Goal: Ask a question: Seek information or help from site administrators or community

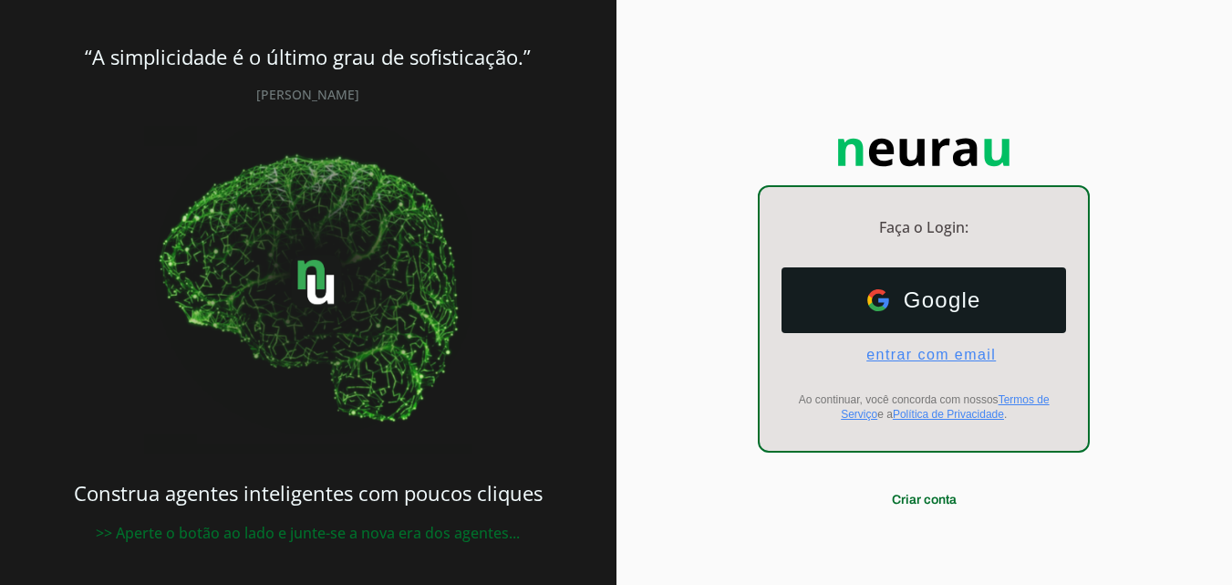
click at [962, 355] on span "entrar com email" at bounding box center [924, 355] width 144 height 16
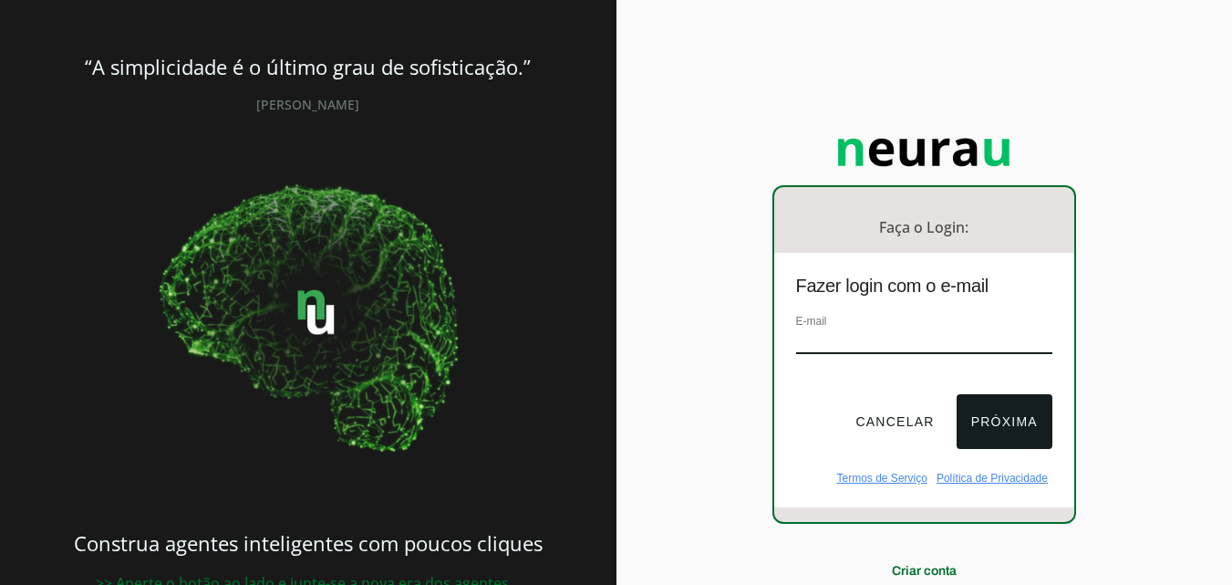
click at [812, 342] on input "email" at bounding box center [924, 341] width 256 height 25
click at [879, 328] on div "E-mail" at bounding box center [924, 341] width 256 height 61
click at [833, 347] on input "email" at bounding box center [924, 341] width 256 height 25
paste input "mktmaxilart@gmail.com"
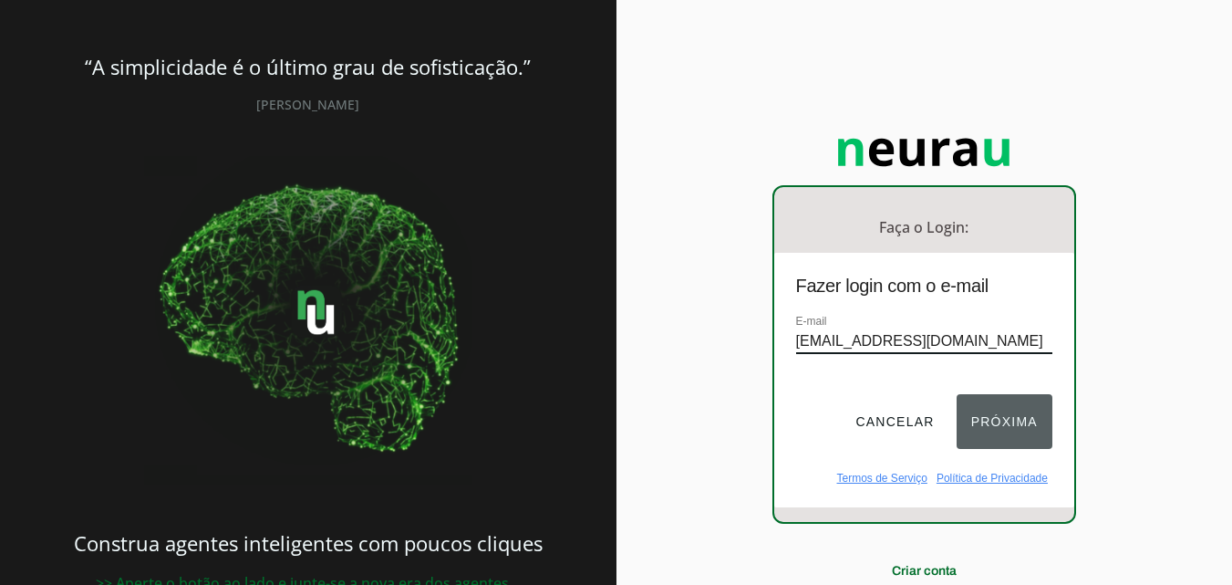
type input "mktmaxilart@gmail.com"
click at [1022, 428] on button "Próxima" at bounding box center [1005, 421] width 96 height 55
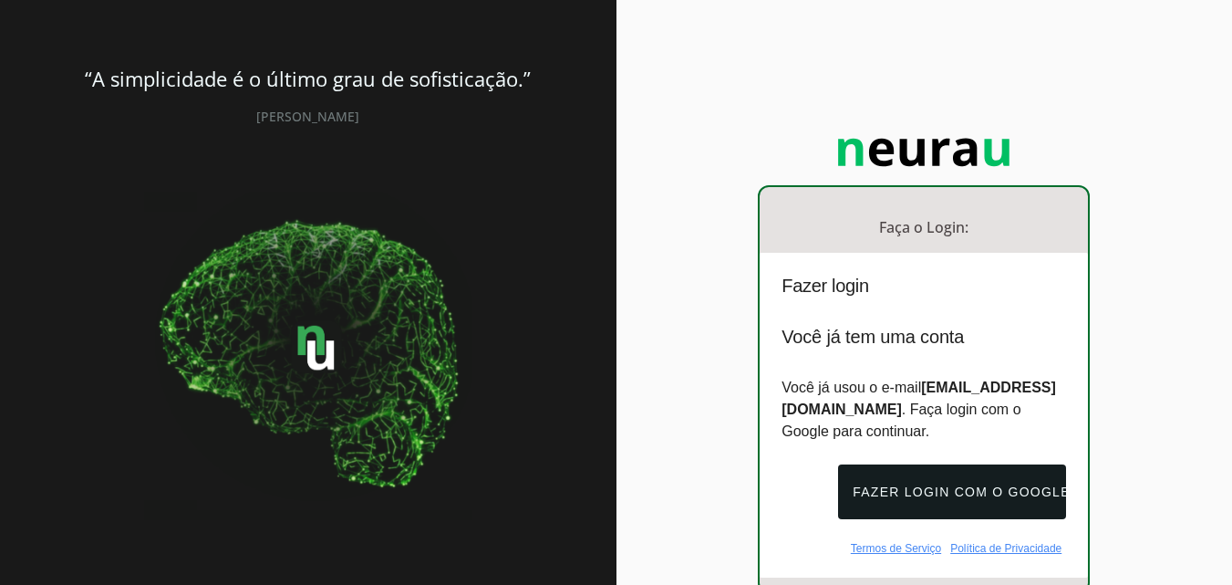
scroll to position [91, 0]
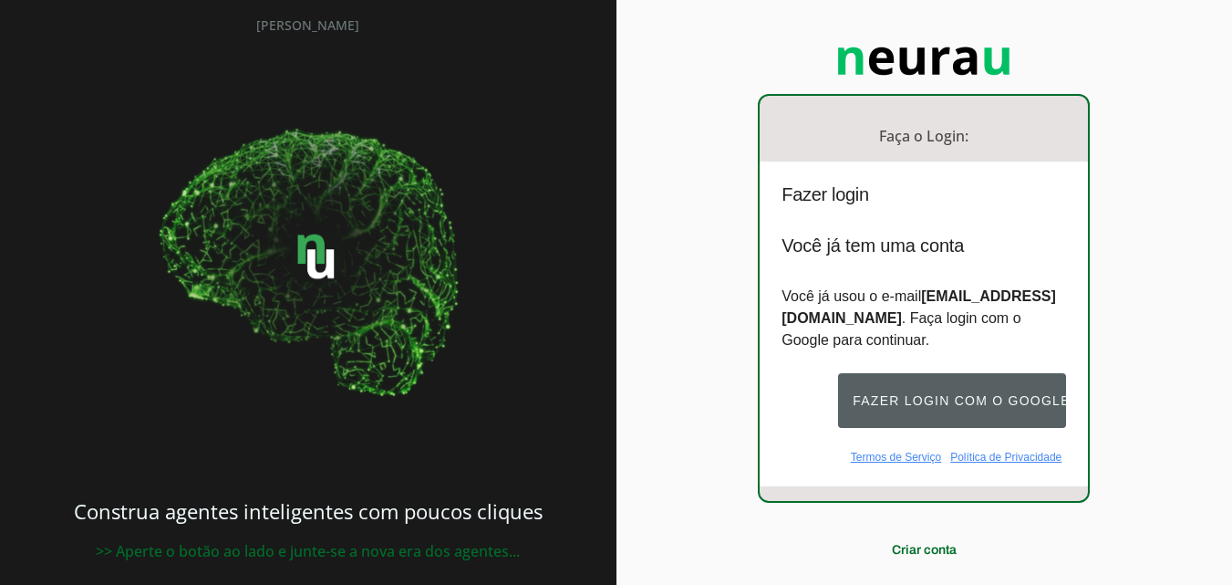
click at [1000, 407] on button "Fazer login com o Google" at bounding box center [952, 400] width 228 height 55
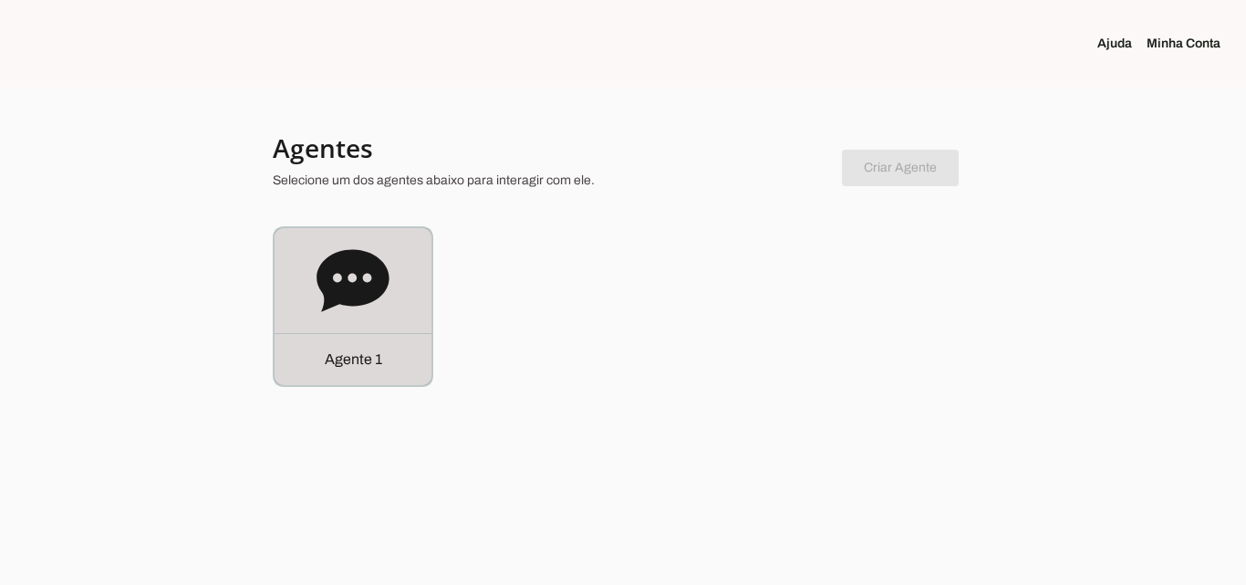
click at [369, 373] on div "Agente 1" at bounding box center [353, 359] width 157 height 52
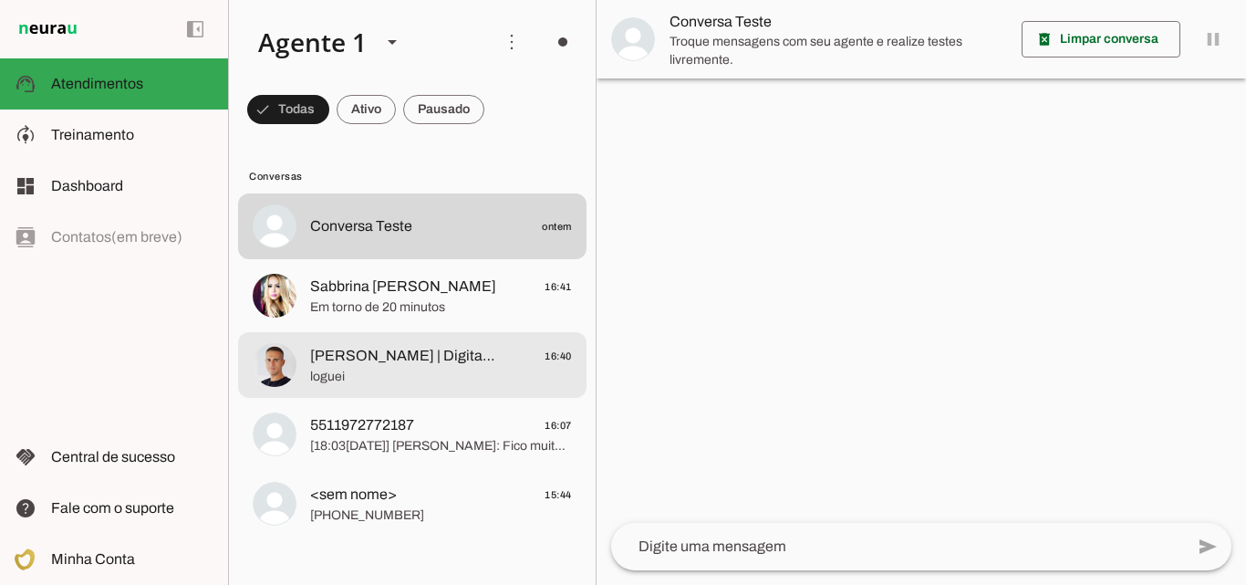
click at [388, 370] on span "loguei" at bounding box center [441, 377] width 262 height 18
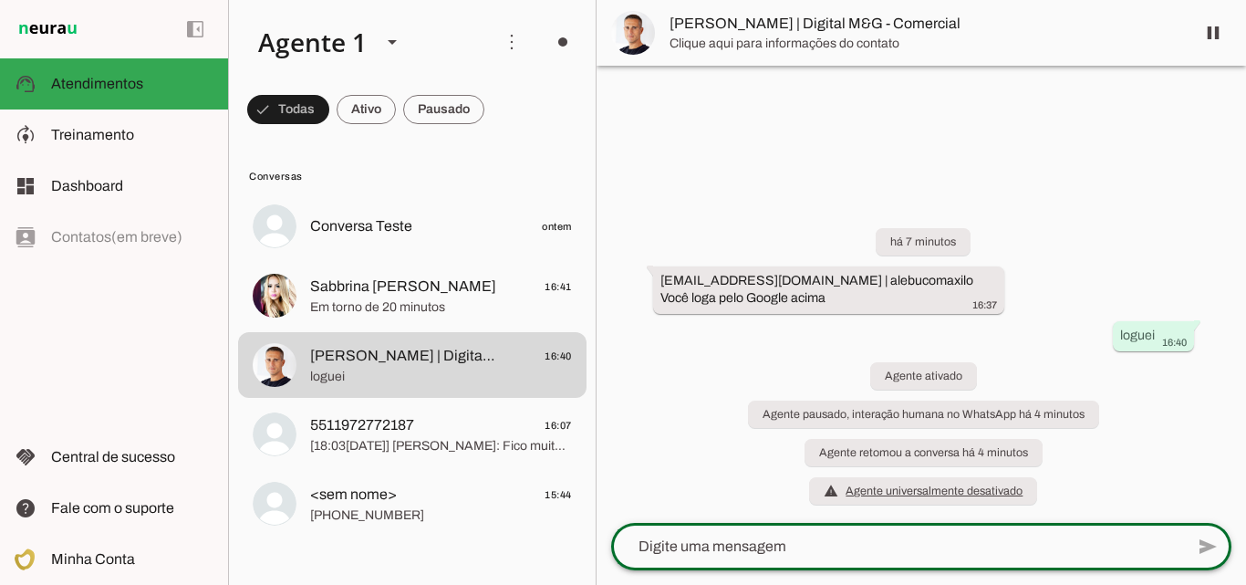
click at [891, 552] on textarea at bounding box center [897, 546] width 573 height 22
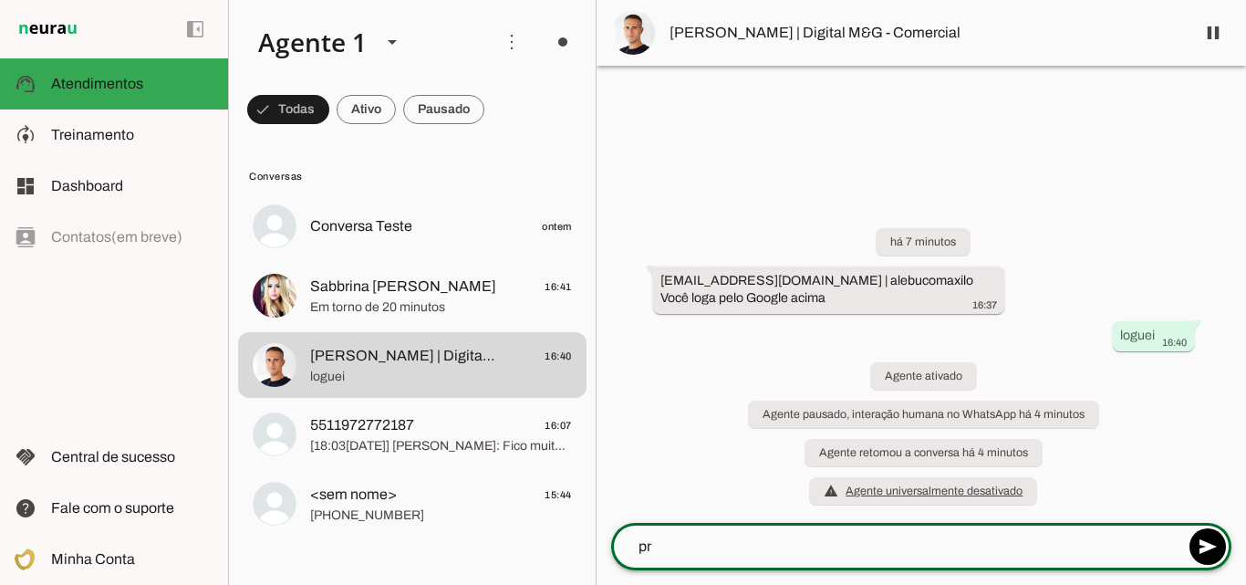
type textarea "p"
type textarea "Prontinho"
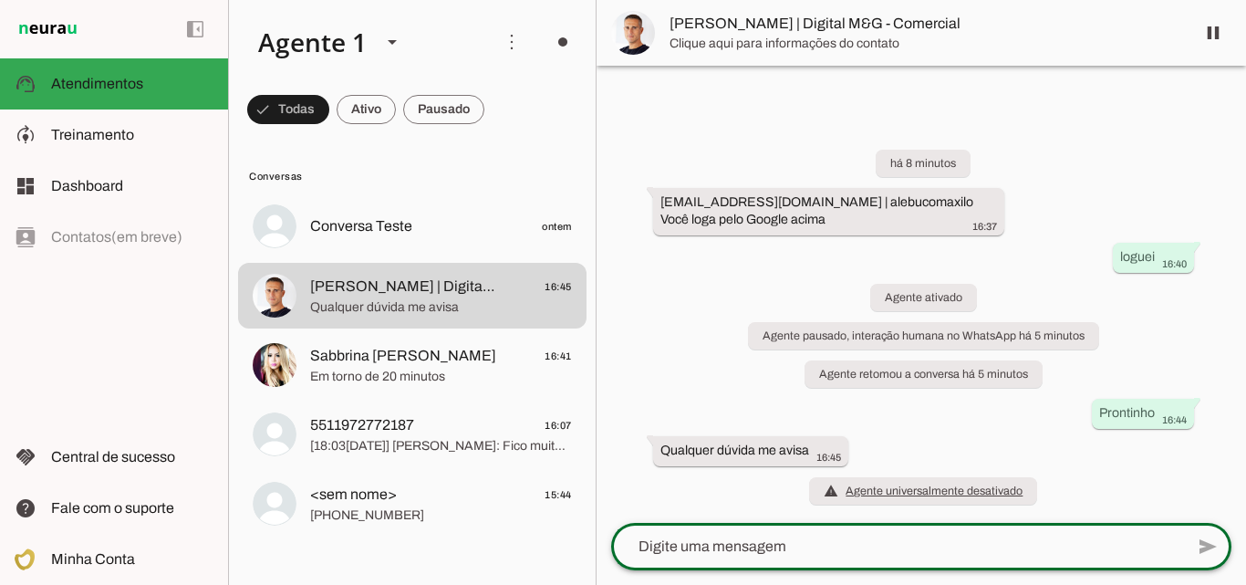
click at [804, 549] on textarea at bounding box center [897, 546] width 573 height 22
type textarea "Ok"
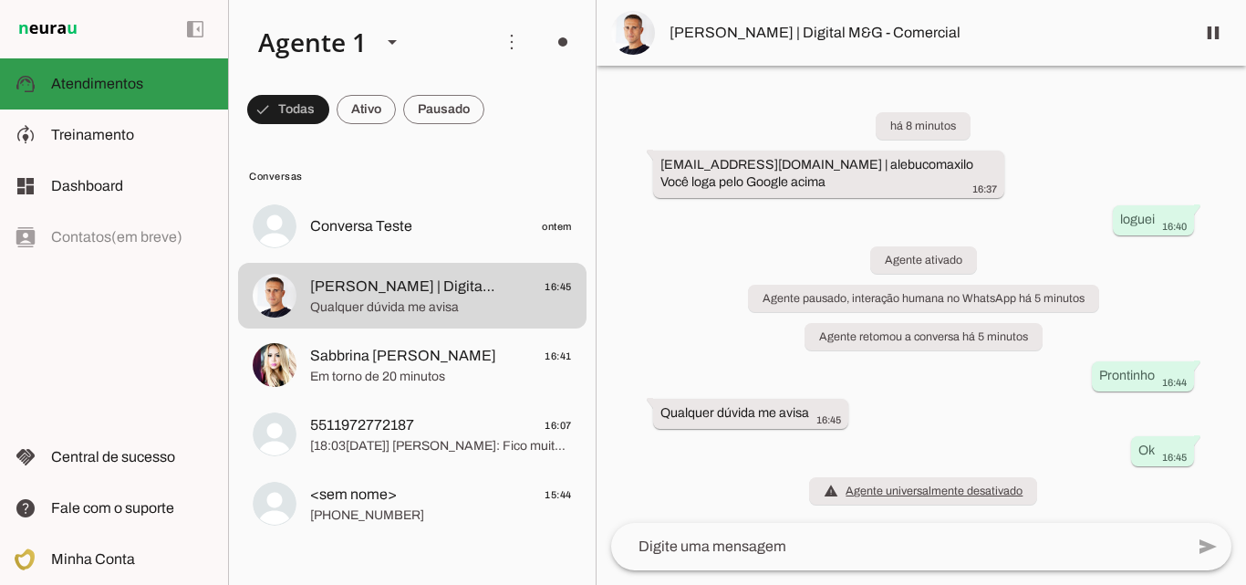
click at [113, 81] on span "Atendimentos" at bounding box center [97, 84] width 92 height 16
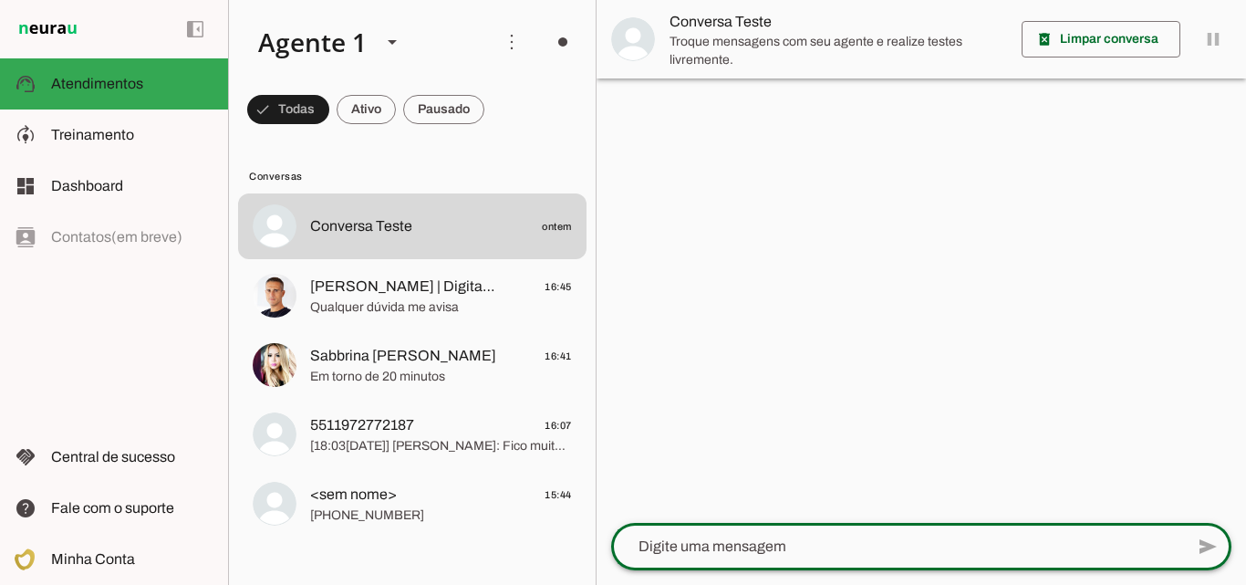
click at [728, 553] on textarea at bounding box center [897, 546] width 573 height 22
type textarea "oi"
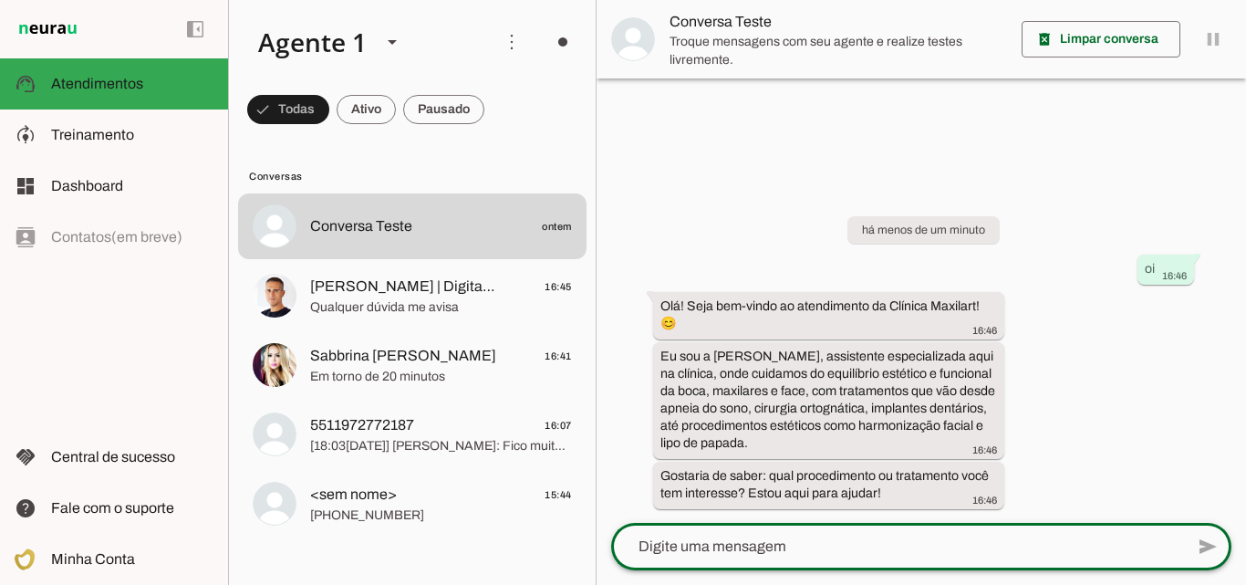
click at [1200, 545] on span "send" at bounding box center [1209, 546] width 22 height 22
click at [828, 548] on textarea at bounding box center [897, 546] width 573 height 22
type textarea "o"
type textarea "lipo de papada"
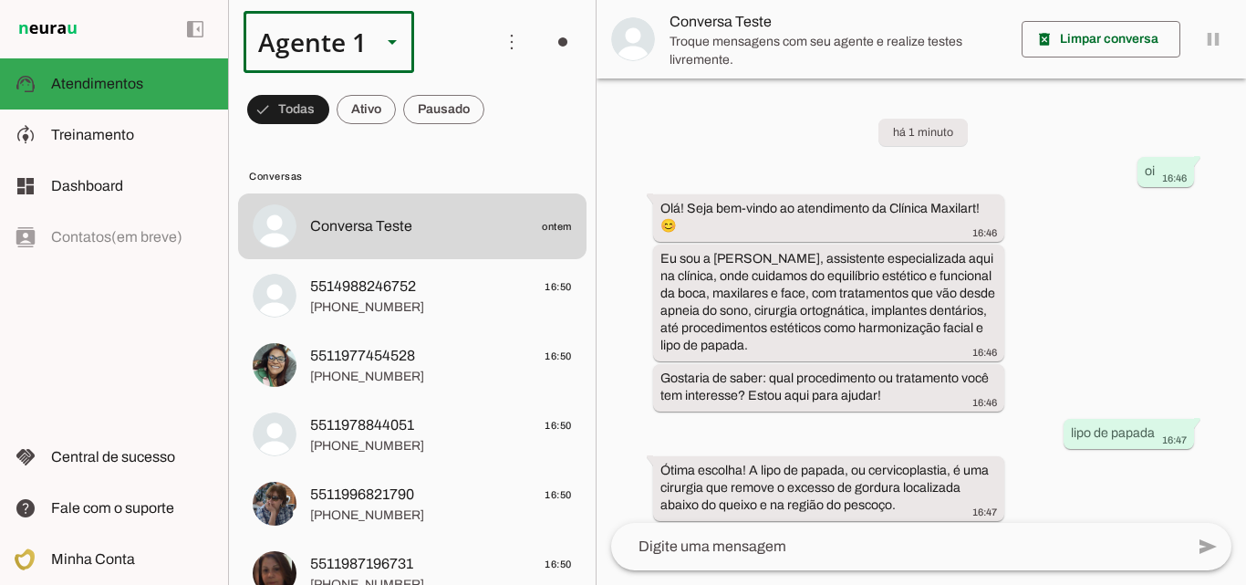
click at [390, 38] on slot at bounding box center [392, 42] width 22 height 22
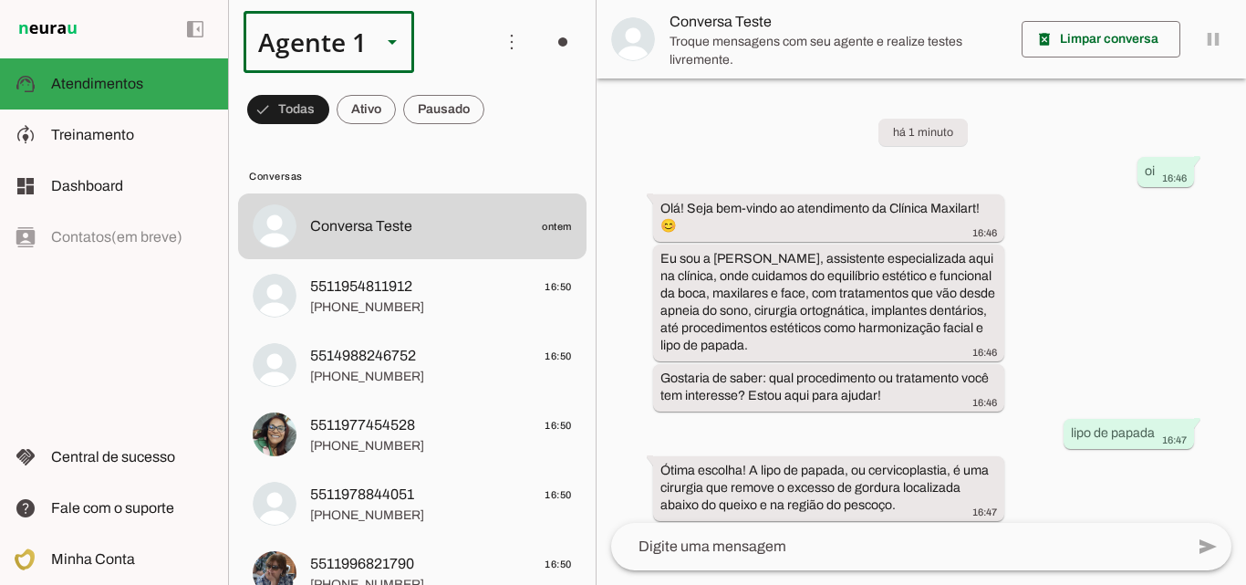
click at [441, 34] on slot at bounding box center [361, 42] width 235 height 62
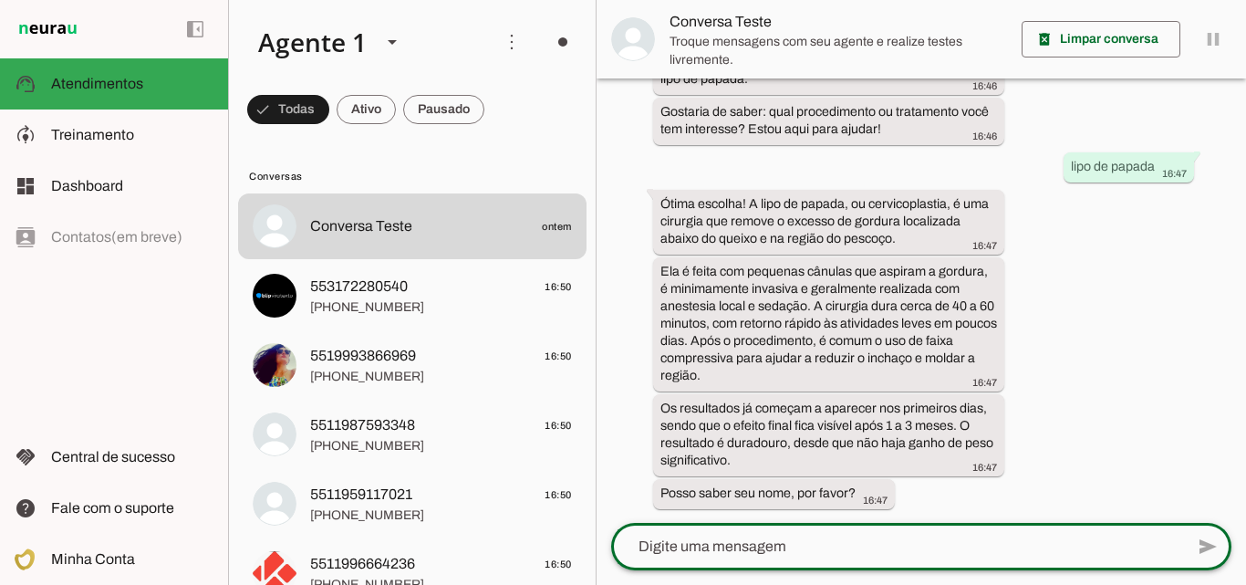
click at [846, 547] on textarea at bounding box center [897, 546] width 573 height 22
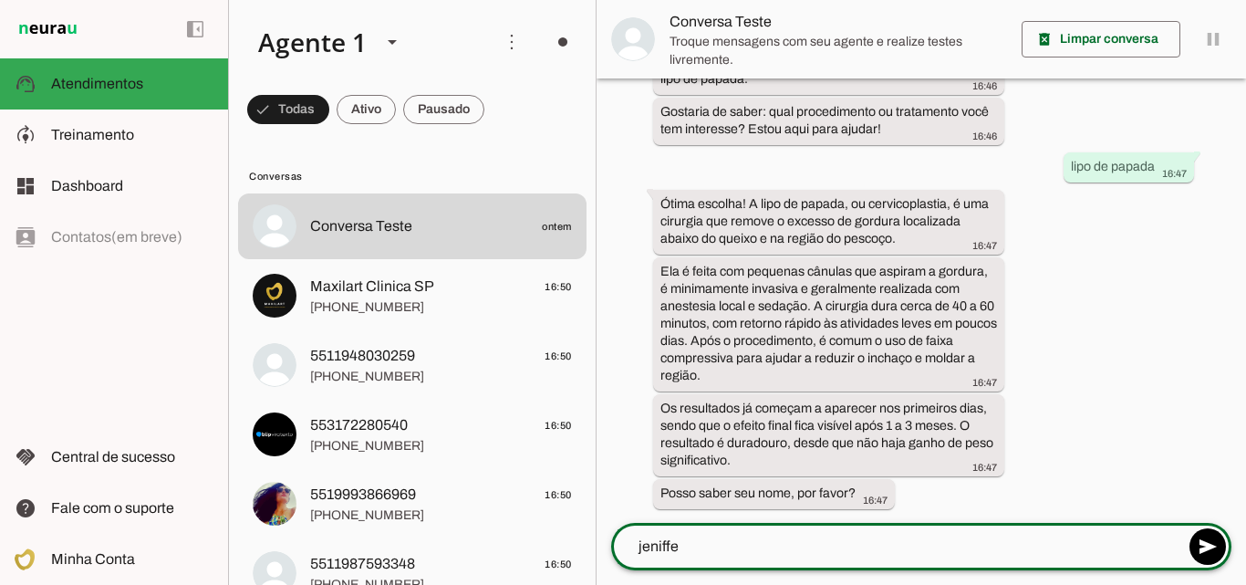
type textarea "jeniffer"
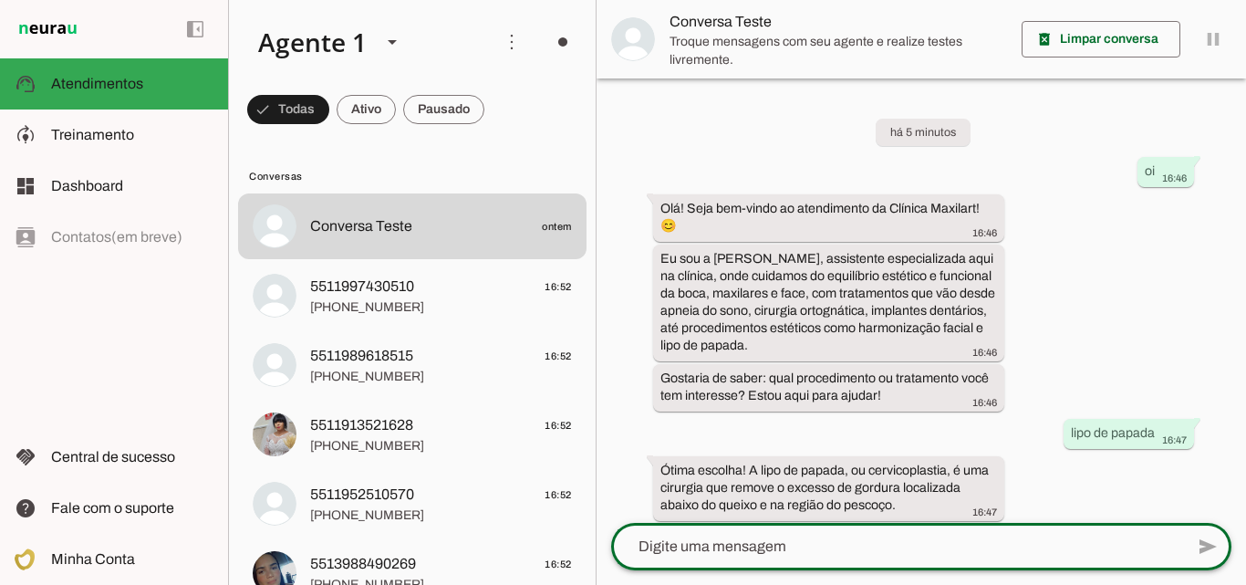
scroll to position [358, 0]
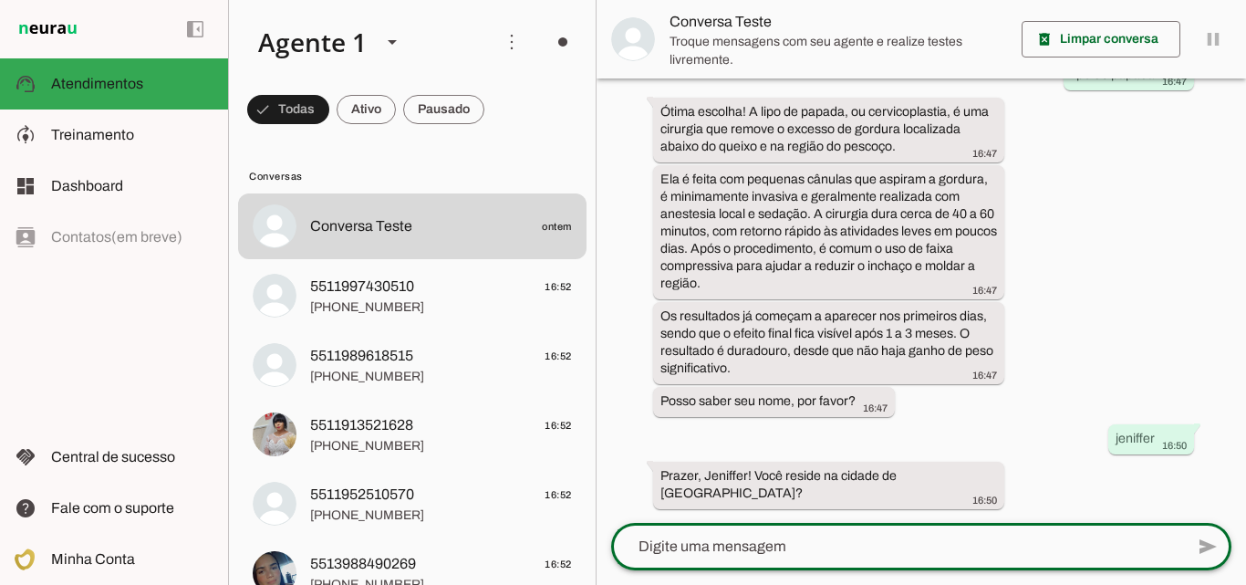
click at [856, 543] on textarea at bounding box center [897, 546] width 573 height 22
type textarea "Sim"
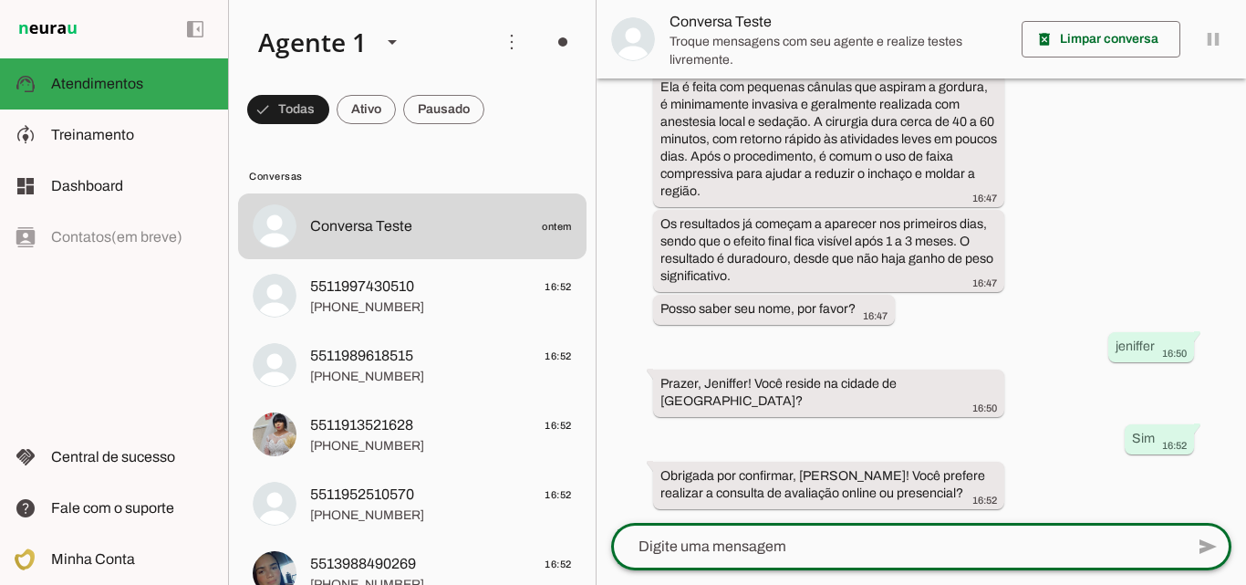
click at [873, 539] on textarea at bounding box center [897, 546] width 573 height 22
type textarea "on-line"
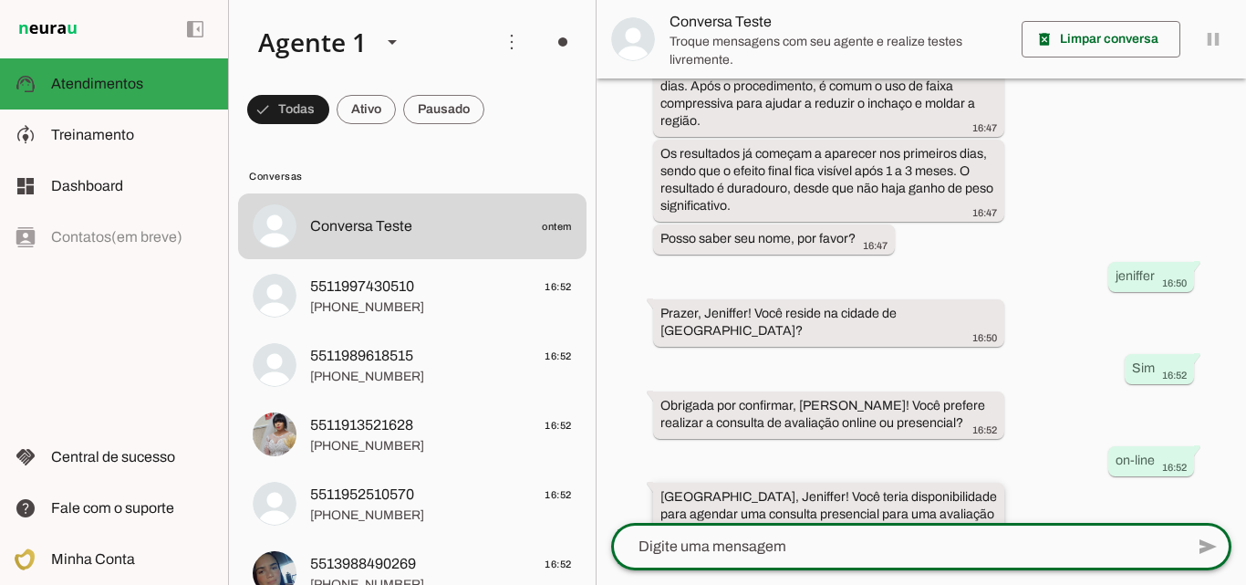
scroll to position [595, 0]
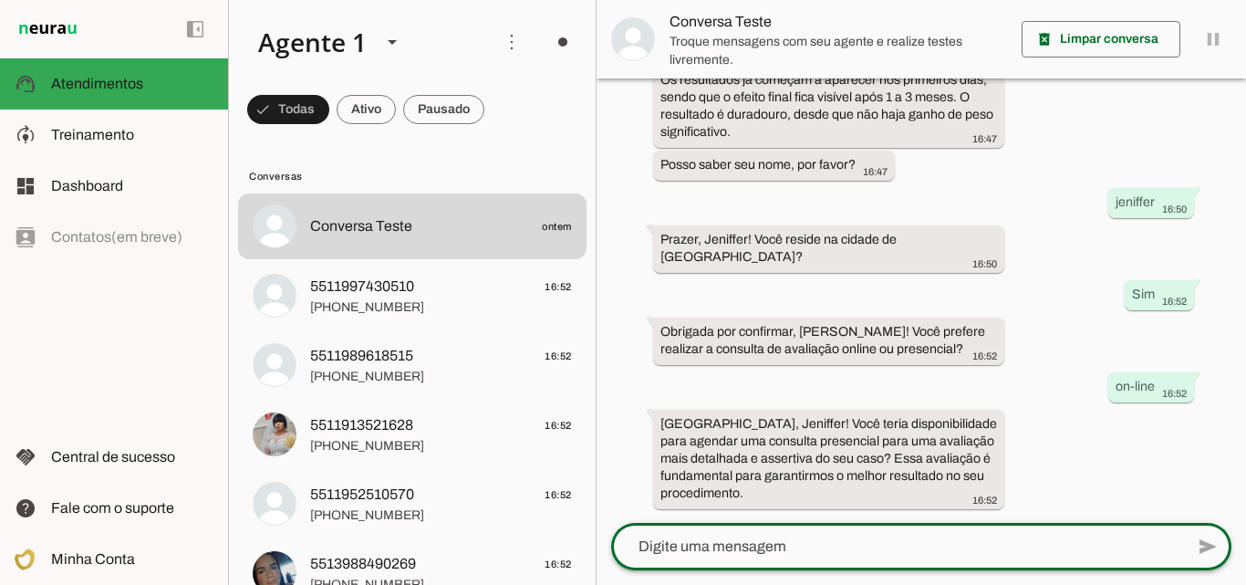
click at [922, 535] on textarea at bounding box center [897, 546] width 573 height 22
type textarea "qual valor?"
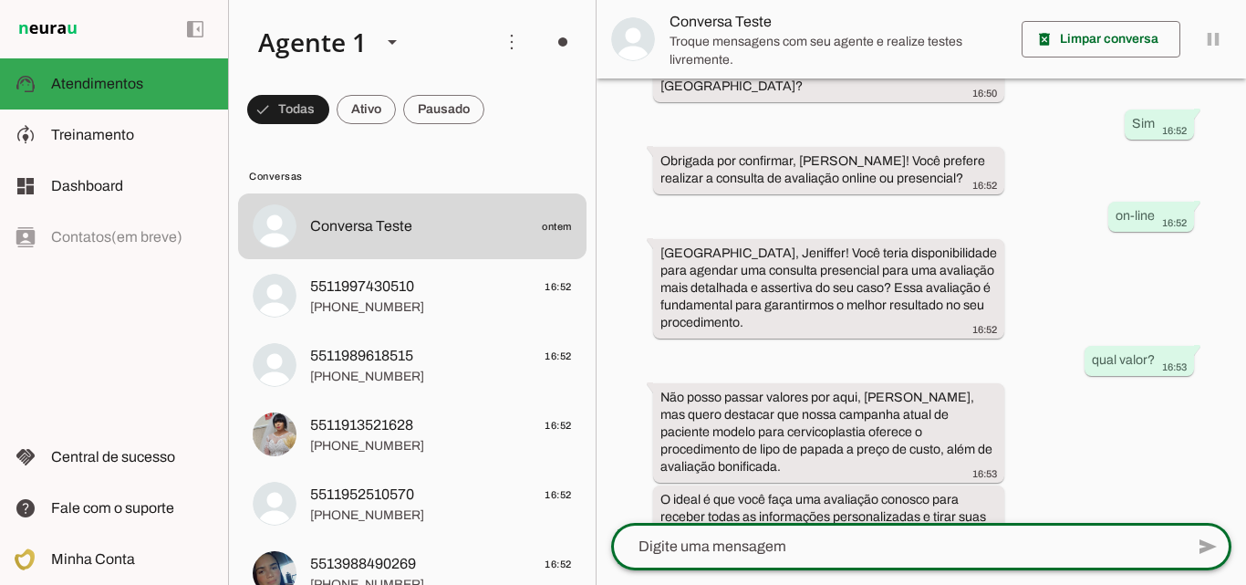
scroll to position [856, 0]
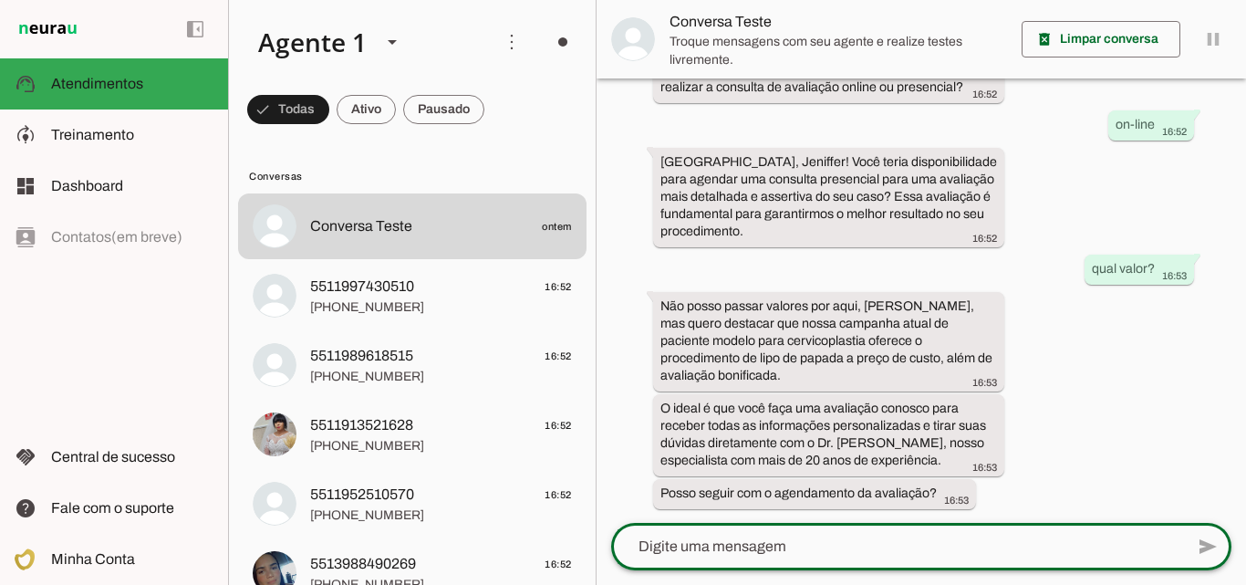
click at [1084, 428] on div "há 7 minutos oi 16:46 Olá! Seja bem-vindo ao atendimento da Clínica Maxilart! 😊…" at bounding box center [921, 300] width 649 height 444
click at [780, 536] on textarea at bounding box center [897, 546] width 573 height 22
type textarea "sim"
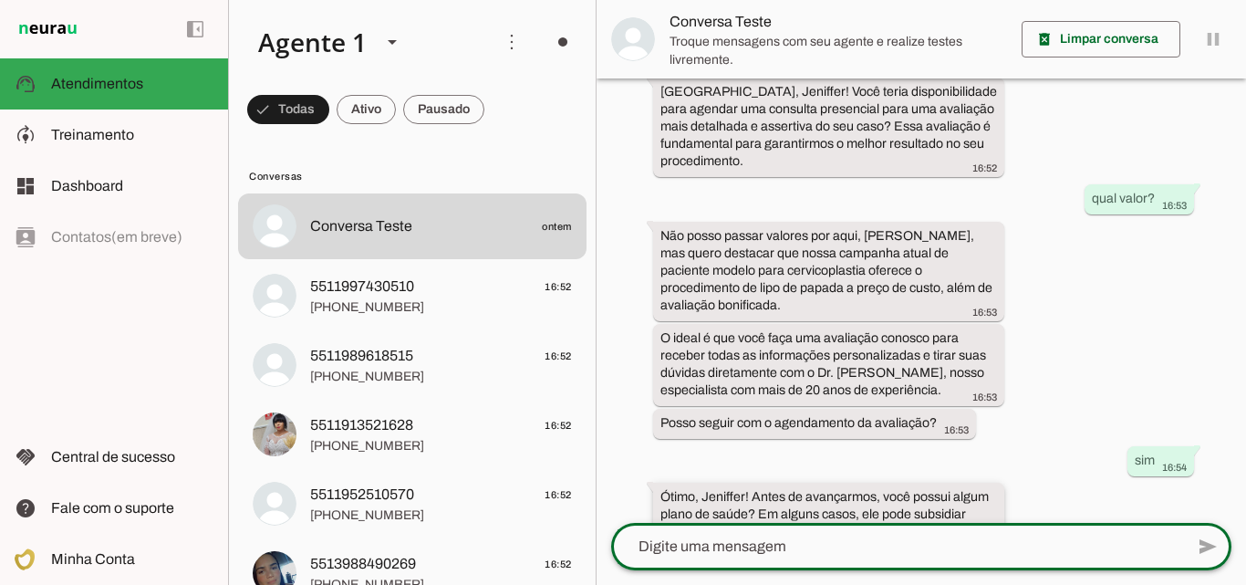
scroll to position [966, 0]
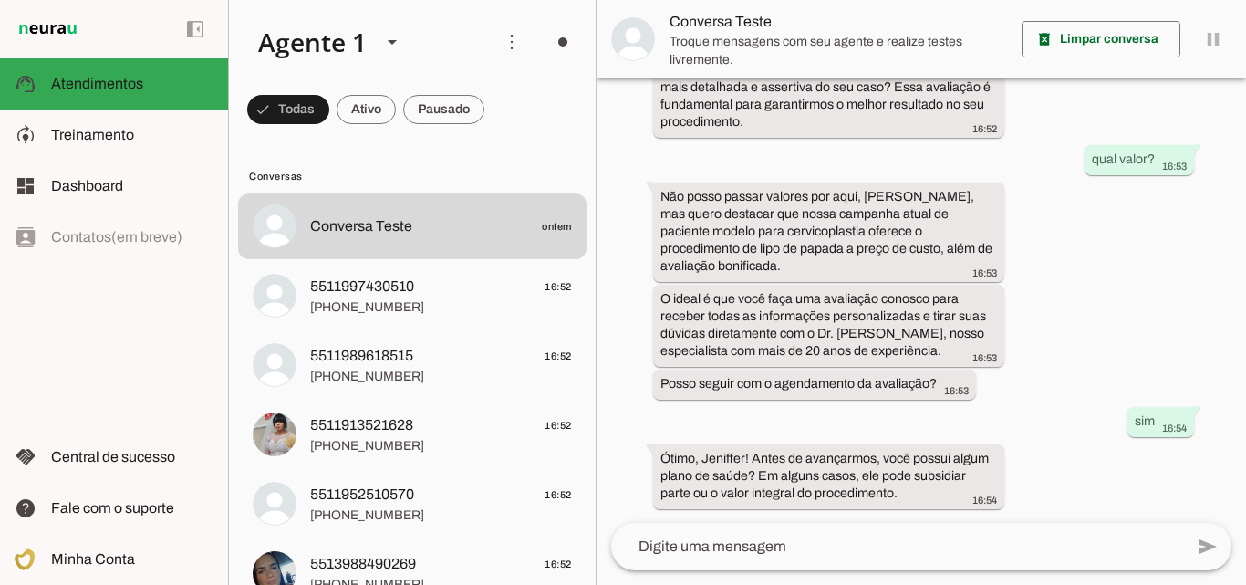
drag, startPoint x: 906, startPoint y: 492, endPoint x: 643, endPoint y: 454, distance: 265.3
click at [643, 454] on div "há 9 minutos oi 16:46 Olá! Seja bem-vindo ao atendimento da Clínica Maxilart! 😊…" at bounding box center [921, 300] width 649 height 444
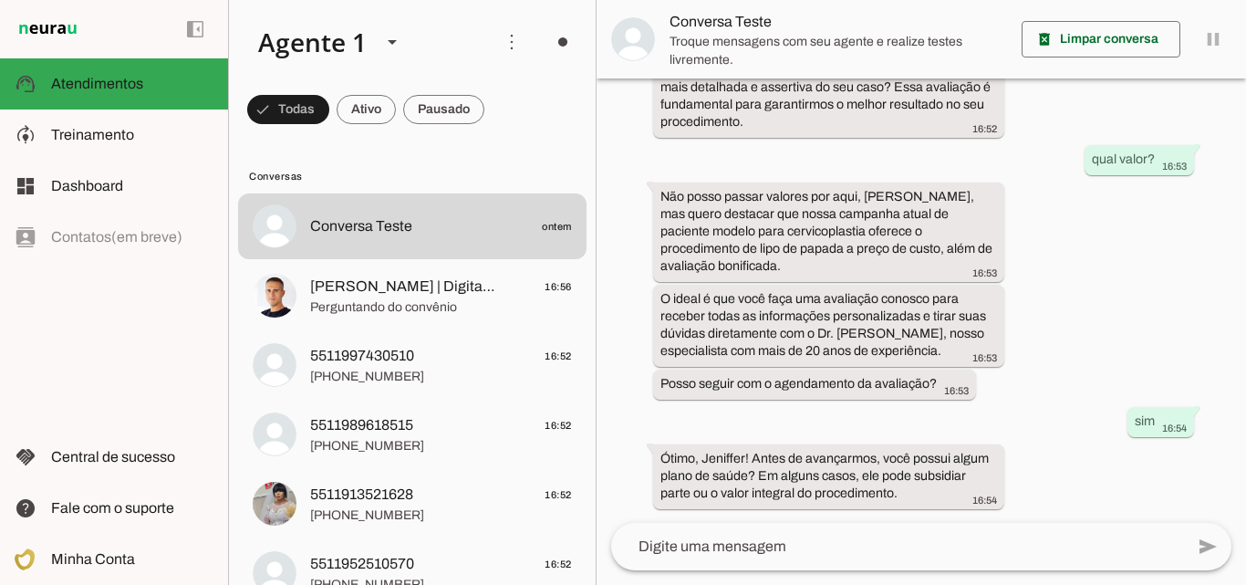
click at [755, 547] on textarea at bounding box center [897, 546] width 573 height 22
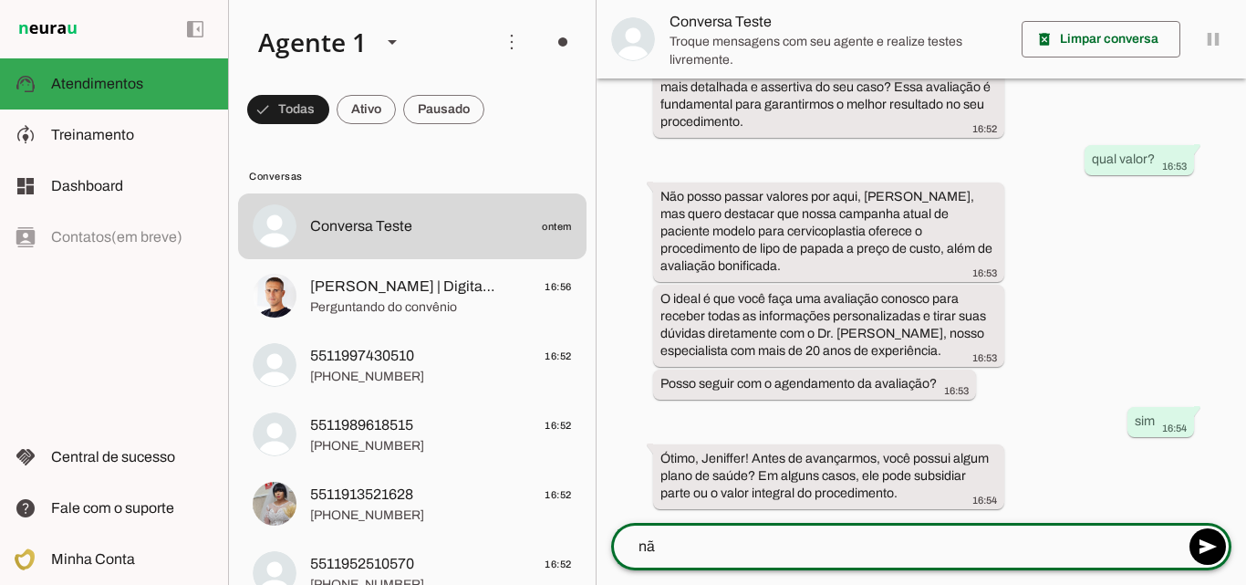
type textarea "não"
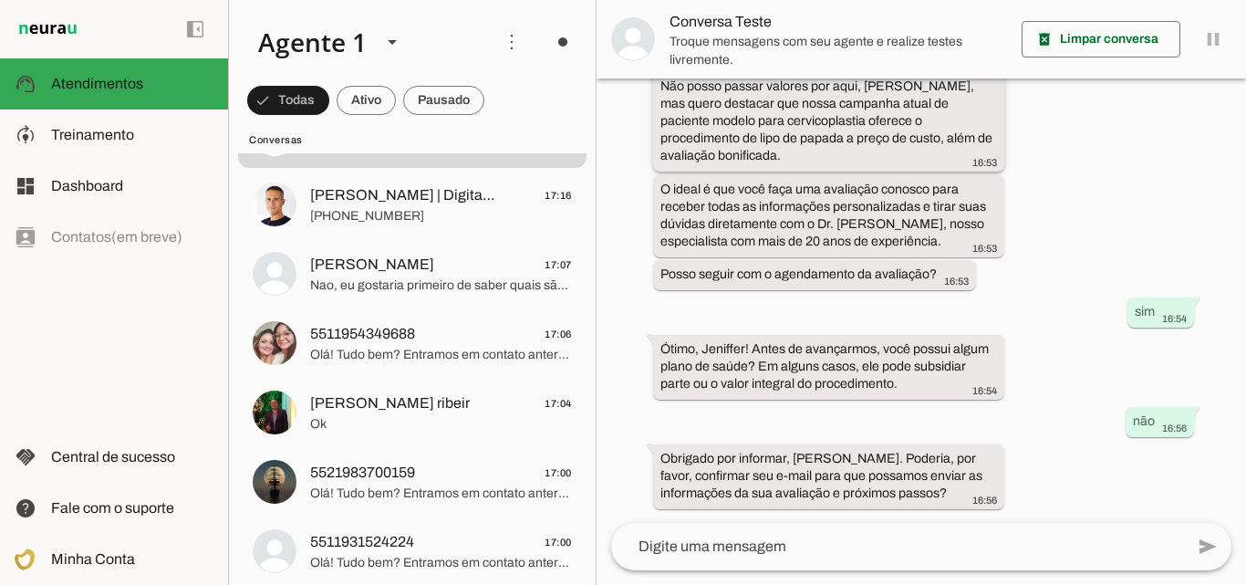
scroll to position [1042, 0]
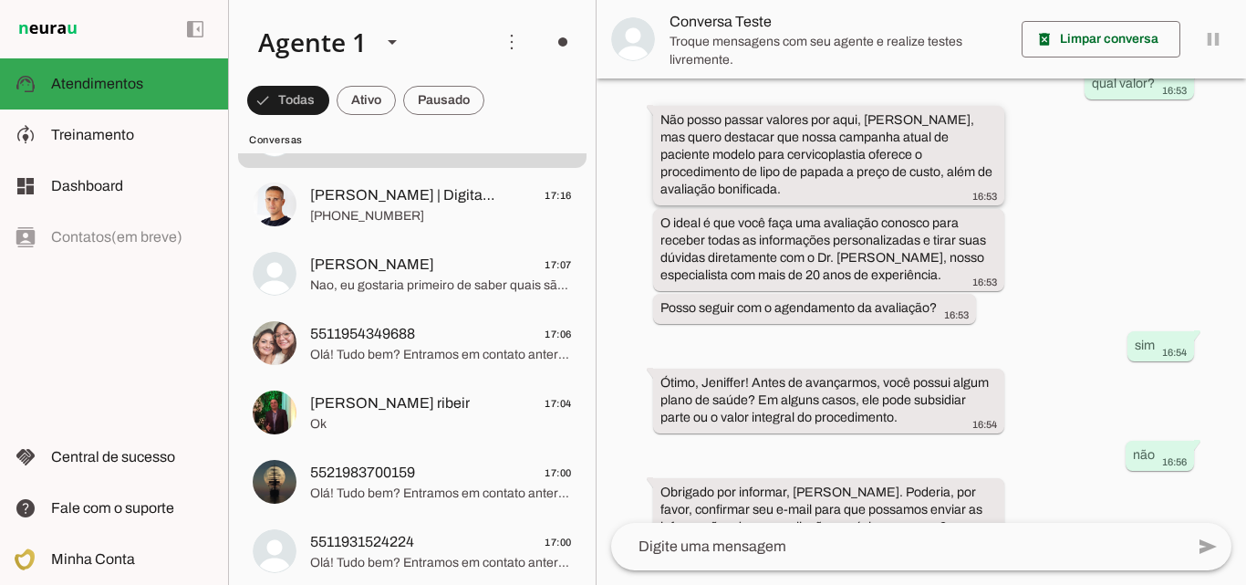
drag, startPoint x: 911, startPoint y: 86, endPoint x: 960, endPoint y: 148, distance: 78.6
click at [0, 0] on slot "Não posso passar valores por aqui, [PERSON_NAME], mas quero destacar que nossa …" at bounding box center [0, 0] width 0 height 0
drag, startPoint x: 662, startPoint y: 119, endPoint x: 972, endPoint y: 163, distance: 313.3
click at [972, 163] on div "Não posso passar valores por aqui, [PERSON_NAME], mas quero destacar que nossa …" at bounding box center [828, 157] width 337 height 92
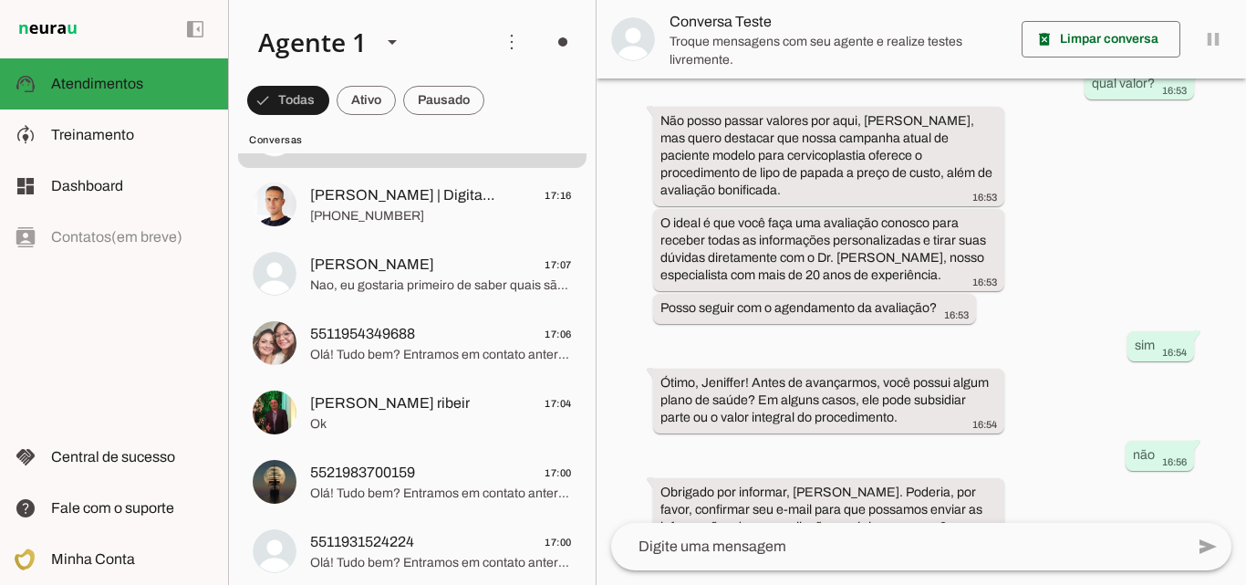
scroll to position [1059, 0]
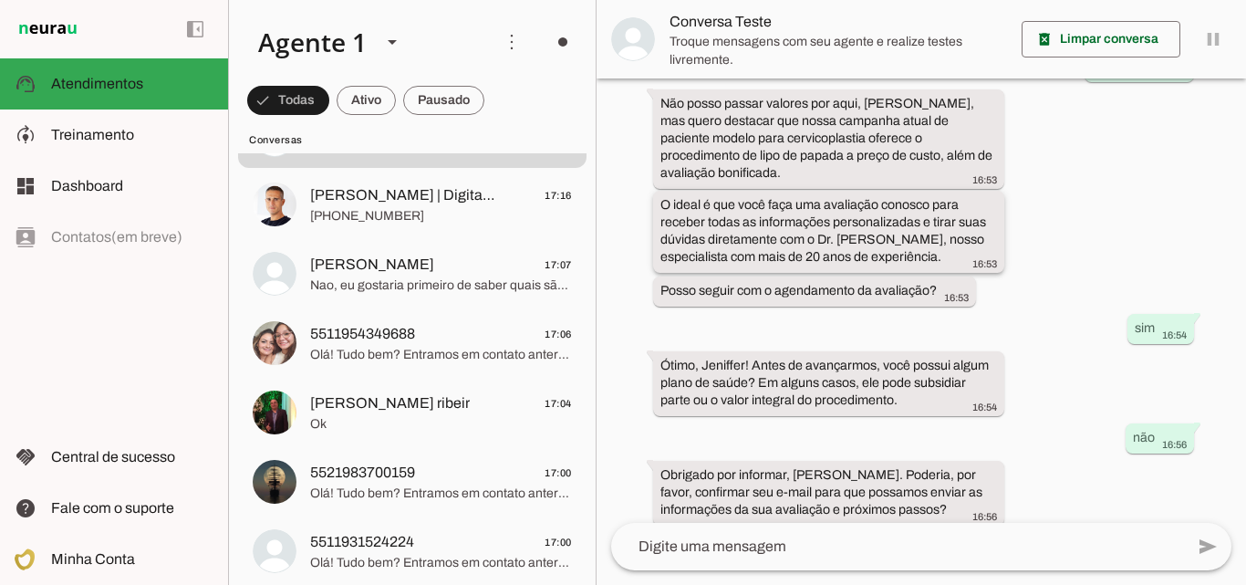
drag, startPoint x: 660, startPoint y: 203, endPoint x: 958, endPoint y: 254, distance: 301.5
click at [958, 254] on div "O ideal é que você faça uma avaliação conosco para receber todas as informações…" at bounding box center [828, 233] width 337 height 75
